Goal: Information Seeking & Learning: Learn about a topic

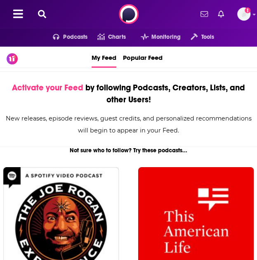
click at [43, 12] on icon at bounding box center [42, 14] width 8 height 8
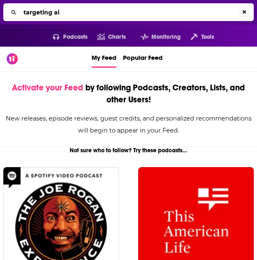
type input "targeting ai"
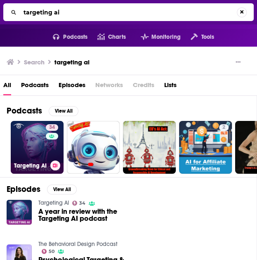
click at [31, 131] on link "34 Targeting AI" at bounding box center [37, 147] width 53 height 53
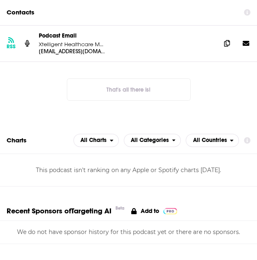
scroll to position [756, 0]
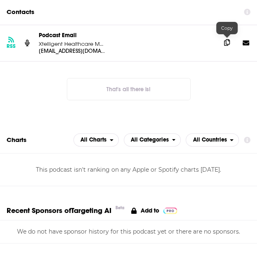
click at [228, 44] on icon at bounding box center [227, 42] width 6 height 7
